Goal: Task Accomplishment & Management: Manage account settings

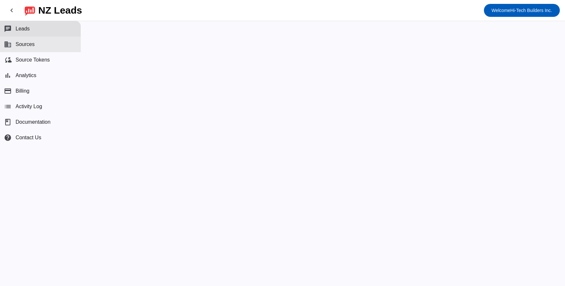
click at [37, 49] on button "business Sources" at bounding box center [40, 45] width 81 height 16
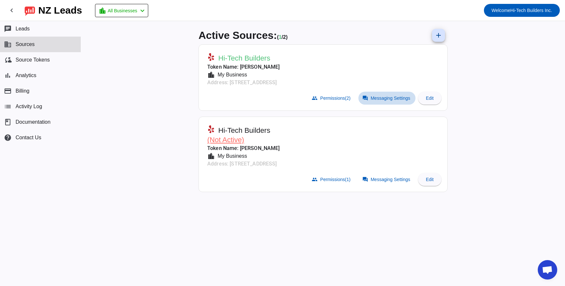
click at [387, 99] on span "Messaging Settings" at bounding box center [391, 98] width 40 height 5
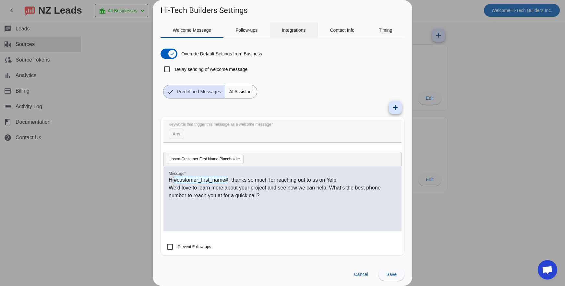
click at [294, 27] on span "Integrations" at bounding box center [294, 30] width 24 height 16
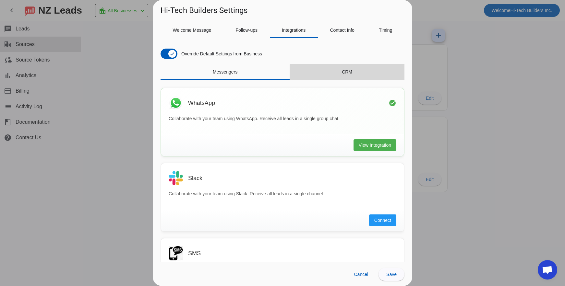
click at [351, 76] on div "CRM" at bounding box center [347, 72] width 115 height 16
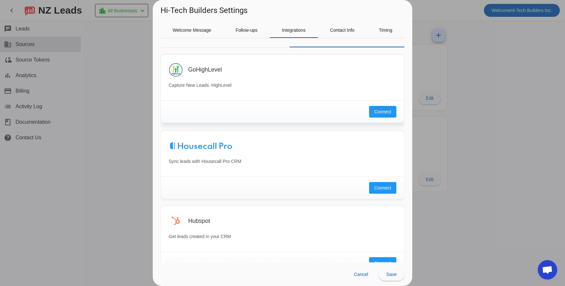
scroll to position [130, 0]
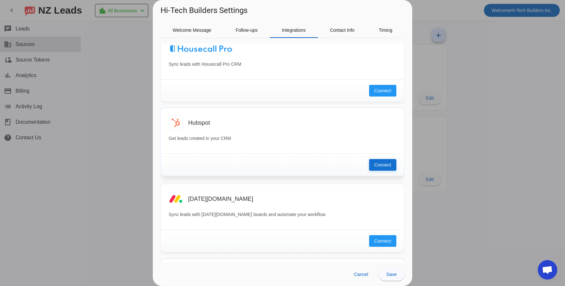
click at [379, 165] on span "Connect" at bounding box center [382, 165] width 17 height 6
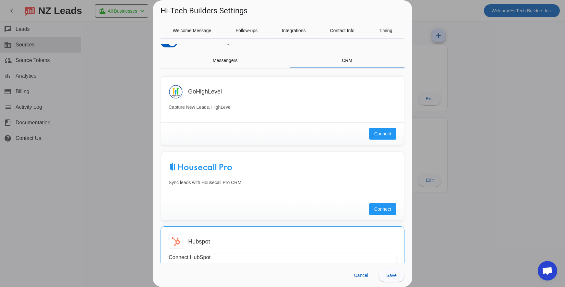
scroll to position [0, 0]
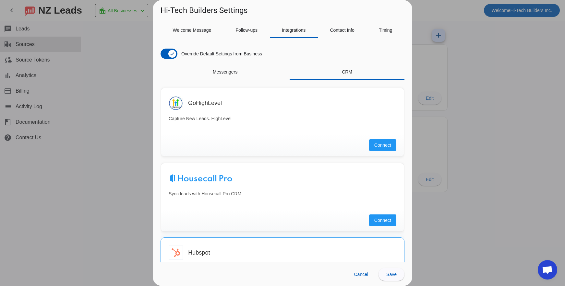
click at [114, 91] on div at bounding box center [282, 143] width 565 height 286
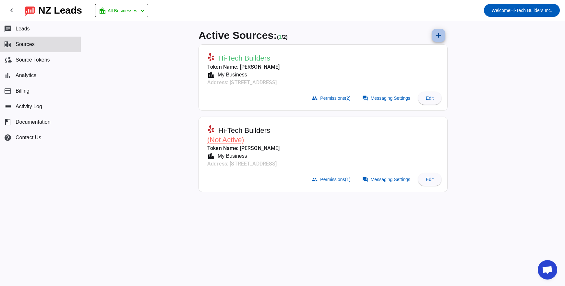
click at [440, 36] on mat-icon "add" at bounding box center [438, 35] width 8 height 8
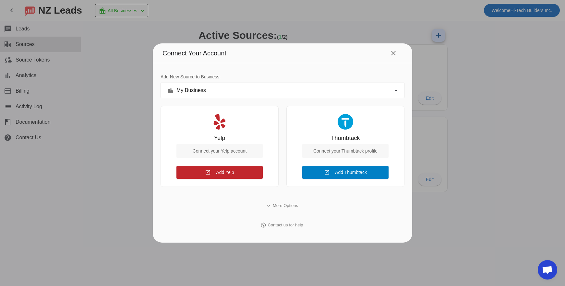
click at [343, 172] on span "Add Thumbtack" at bounding box center [351, 172] width 32 height 5
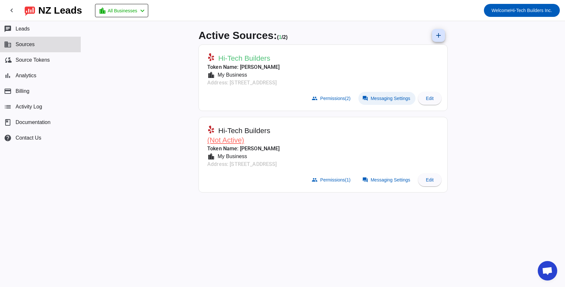
click at [380, 100] on span "Messaging Settings" at bounding box center [391, 98] width 40 height 5
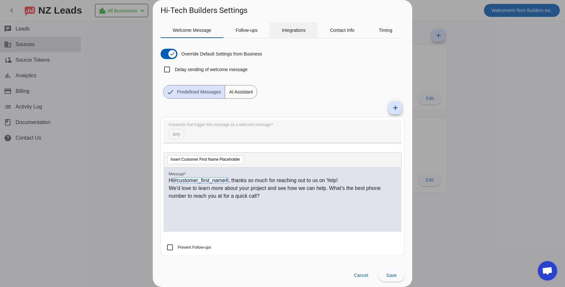
click at [296, 33] on span "Integrations" at bounding box center [294, 30] width 24 height 16
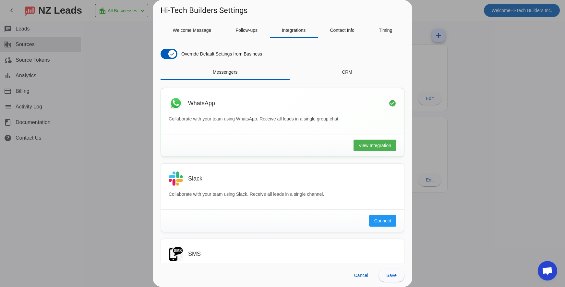
click at [383, 60] on div "Override Default Settings from Business Messengers CRM WhatsApp check_circle Co…" at bounding box center [282, 152] width 244 height 219
click at [345, 73] on span "CRM" at bounding box center [347, 72] width 10 height 5
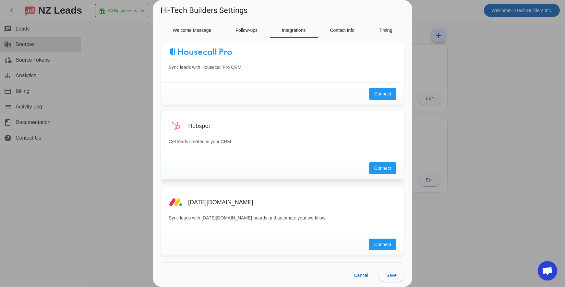
scroll to position [130, 0]
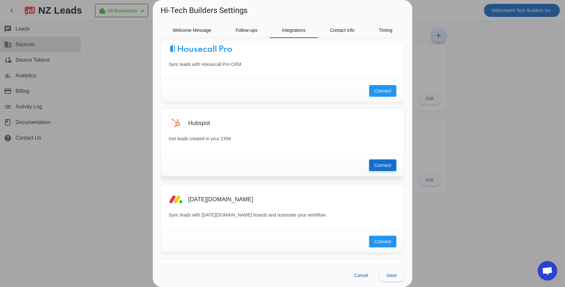
click at [384, 164] on span "Connect" at bounding box center [382, 165] width 17 height 6
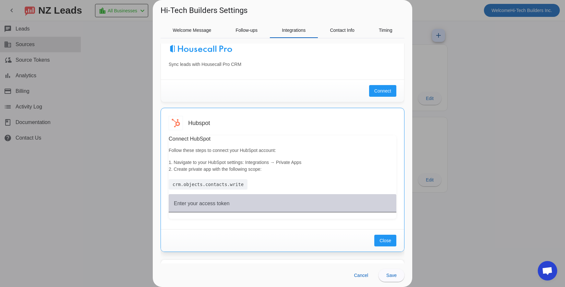
click at [221, 204] on mat-label "Enter your access token" at bounding box center [202, 203] width 56 height 6
click at [221, 204] on input "Enter your access token" at bounding box center [282, 206] width 217 height 8
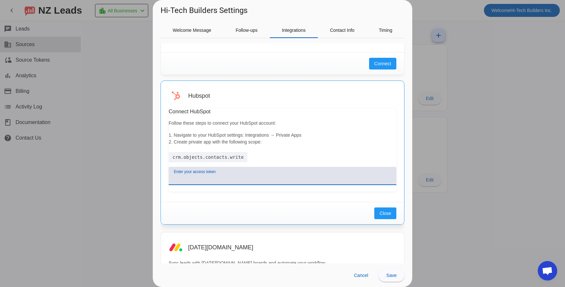
scroll to position [162, 0]
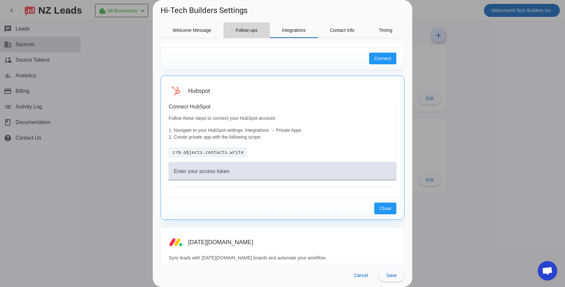
click at [247, 35] on span "Follow-ups" at bounding box center [246, 30] width 22 height 16
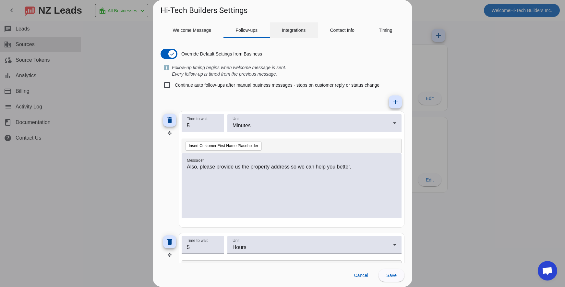
scroll to position [0, 0]
click at [290, 32] on span "Integrations" at bounding box center [294, 30] width 24 height 5
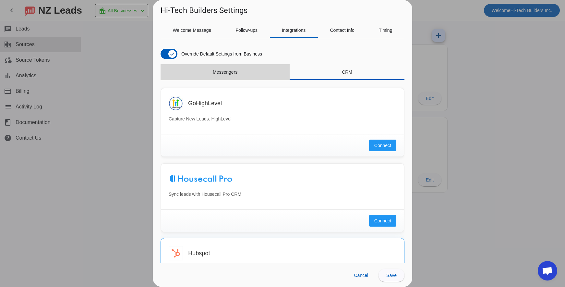
click at [229, 76] on span "Messengers" at bounding box center [225, 72] width 25 height 16
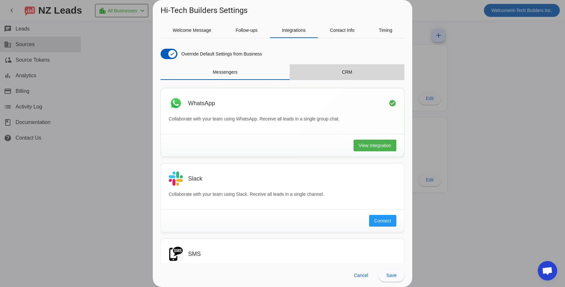
click at [358, 77] on div "CRM" at bounding box center [347, 72] width 115 height 16
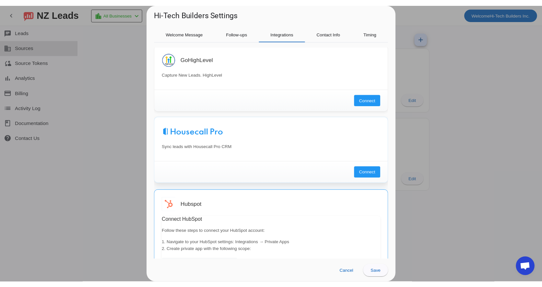
scroll to position [130, 0]
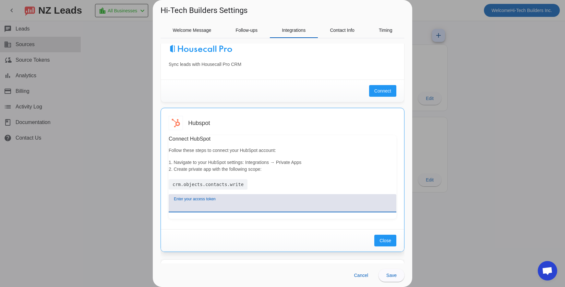
click at [210, 207] on input "Enter your access token" at bounding box center [282, 206] width 217 height 8
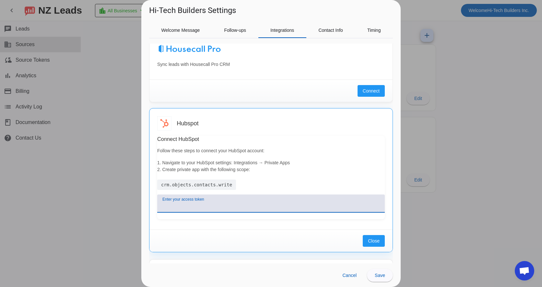
click at [126, 73] on div at bounding box center [271, 143] width 542 height 287
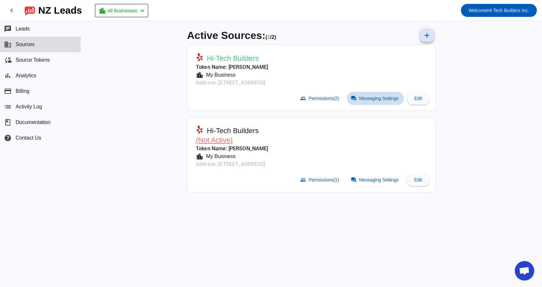
click at [363, 100] on span "Messaging Settings" at bounding box center [379, 98] width 40 height 5
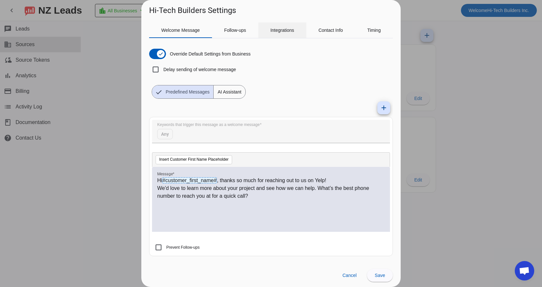
click at [283, 33] on span "Integrations" at bounding box center [282, 30] width 24 height 16
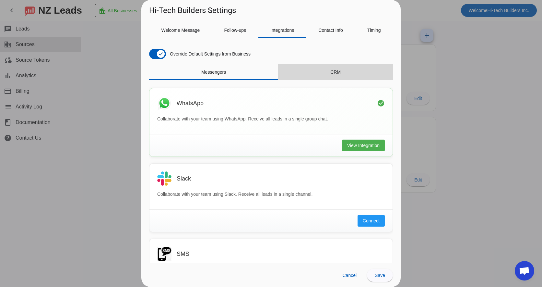
click at [350, 69] on div "CRM" at bounding box center [335, 72] width 115 height 16
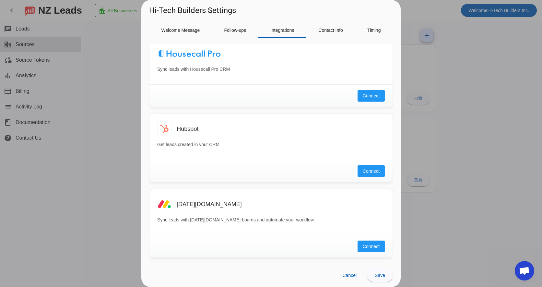
scroll to position [195, 0]
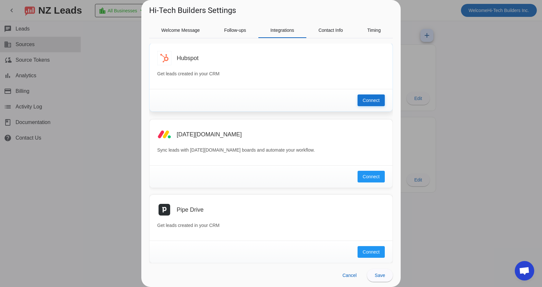
click at [366, 101] on span "Connect" at bounding box center [371, 100] width 17 height 6
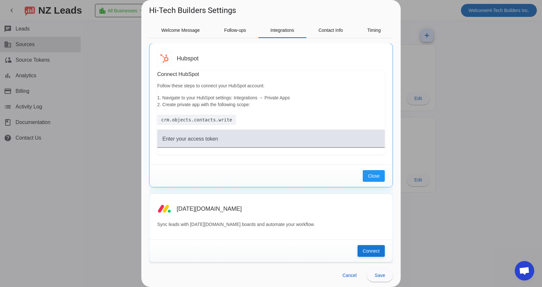
click at [368, 178] on span "Close" at bounding box center [374, 175] width 12 height 6
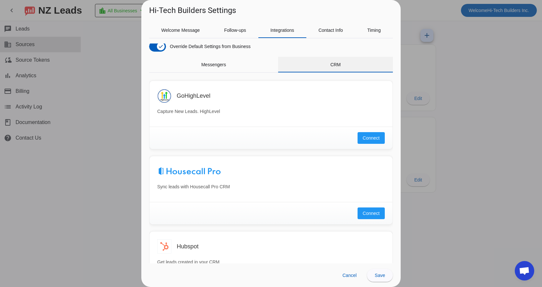
scroll to position [0, 0]
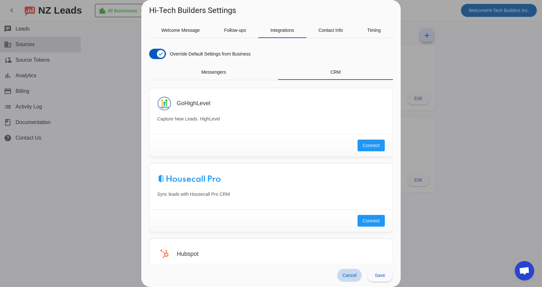
click at [352, 277] on span "Cancel" at bounding box center [349, 274] width 14 height 5
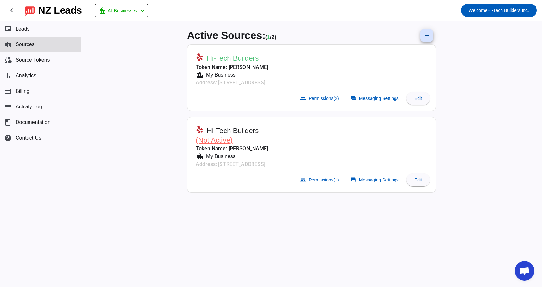
drag, startPoint x: 179, startPoint y: 72, endPoint x: 180, endPoint y: 69, distance: 3.3
click at [179, 71] on div "Active Sources: ( 1 / 2) add Hi-Tech Builders Token Name: David Lachyani locati…" at bounding box center [311, 154] width 461 height 266
click at [357, 99] on span at bounding box center [375, 98] width 57 height 13
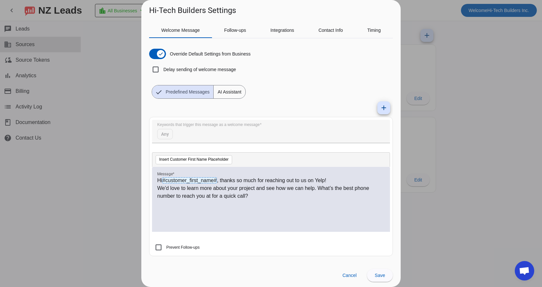
drag, startPoint x: 485, startPoint y: 57, endPoint x: 450, endPoint y: 63, distance: 35.9
click at [486, 57] on div at bounding box center [271, 143] width 542 height 287
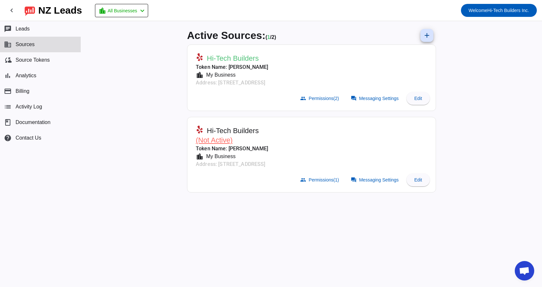
drag, startPoint x: 358, startPoint y: 155, endPoint x: 363, endPoint y: 159, distance: 6.5
click at [359, 158] on mat-card-header "Hi-Tech Builders (Not Active) Token Name: David Lachyani location_city My Busin…" at bounding box center [312, 145] width 242 height 50
drag, startPoint x: 367, startPoint y: 158, endPoint x: 360, endPoint y: 154, distance: 8.3
click at [363, 155] on mat-card-header "Hi-Tech Builders (Not Active) Token Name: David Lachyani location_city My Busin…" at bounding box center [312, 145] width 242 height 50
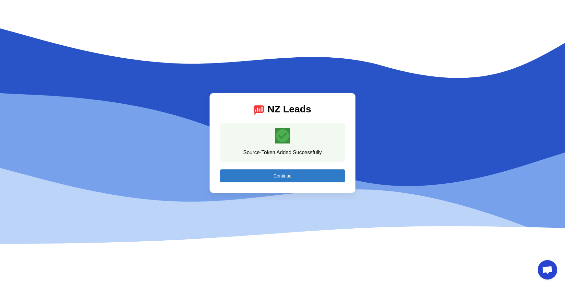
click at [285, 179] on span at bounding box center [282, 176] width 124 height 16
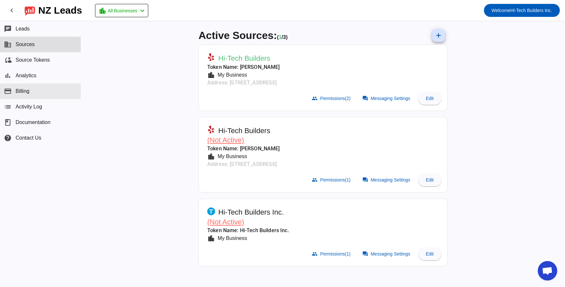
click at [28, 91] on span "Billing" at bounding box center [23, 91] width 14 height 6
